Goal: Task Accomplishment & Management: Use online tool/utility

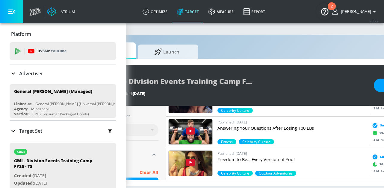
scroll to position [0, 96]
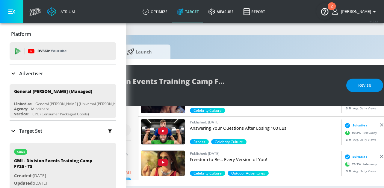
click at [364, 85] on span "Revise" at bounding box center [364, 85] width 13 height 7
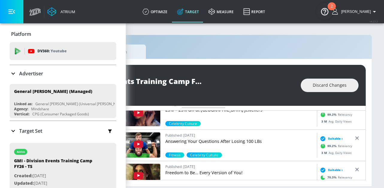
scroll to position [0, 0]
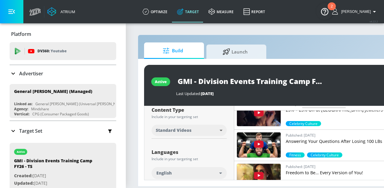
click at [319, 42] on div "Build Launch active GMI - Division Events Training Camp FY26 - TS Last Updated:…" at bounding box center [315, 111] width 354 height 152
